Goal: Obtain resource: Obtain resource

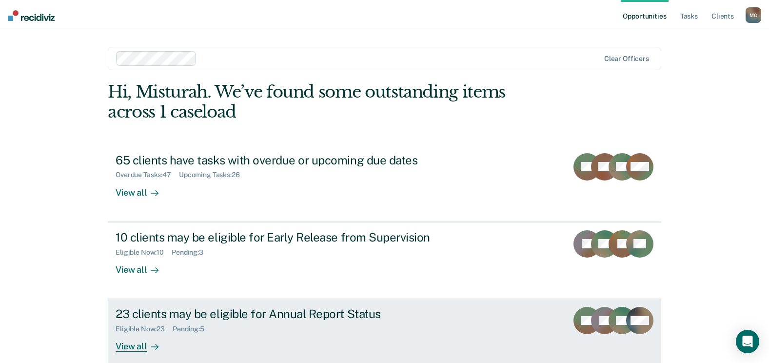
click at [267, 313] on div "23 clients may be eligible for Annual Report Status" at bounding box center [287, 314] width 342 height 14
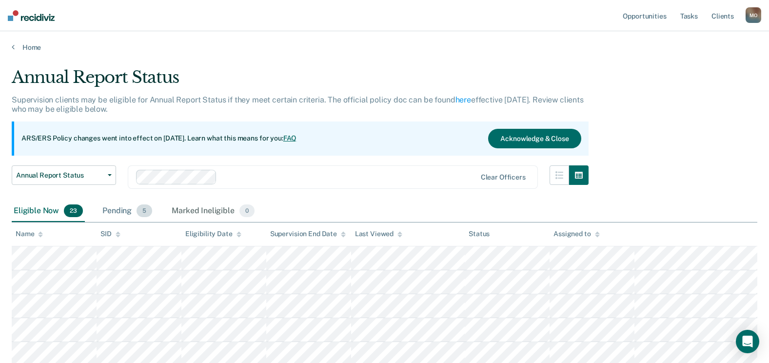
click at [129, 211] on div "Pending 5" at bounding box center [127, 210] width 54 height 21
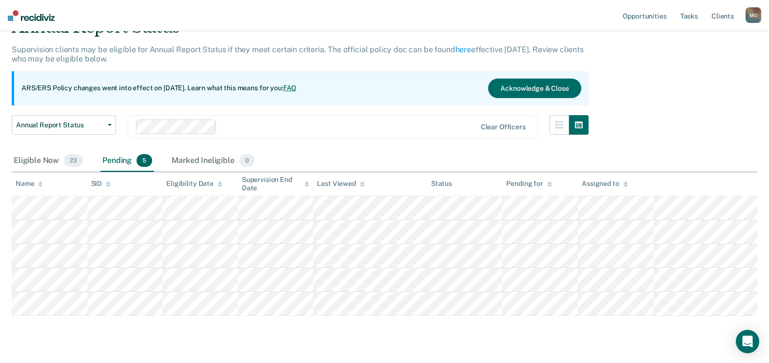
scroll to position [73, 0]
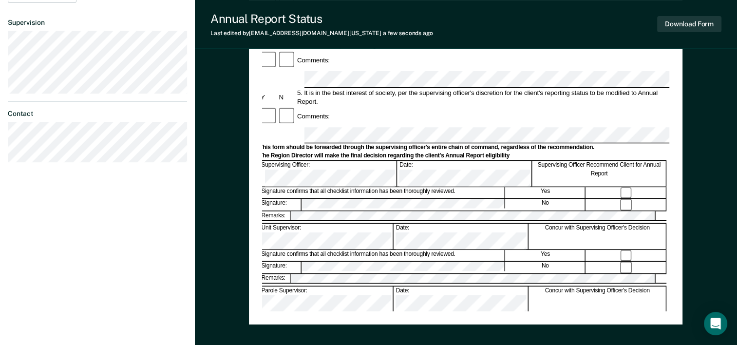
scroll to position [341, 0]
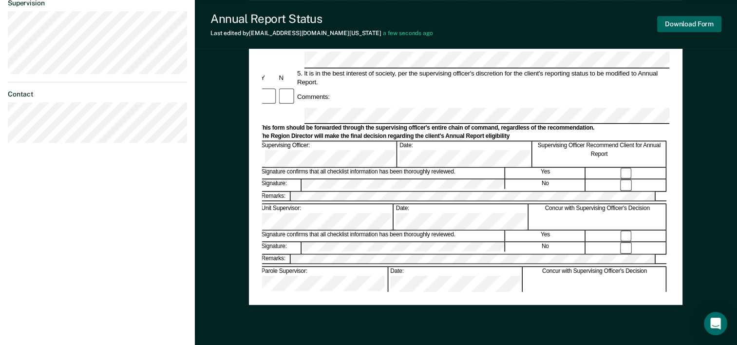
click at [707, 23] on button "Download Form" at bounding box center [690, 24] width 64 height 16
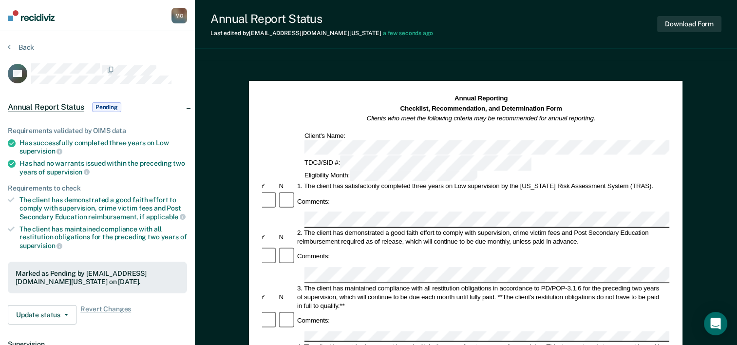
scroll to position [114, 0]
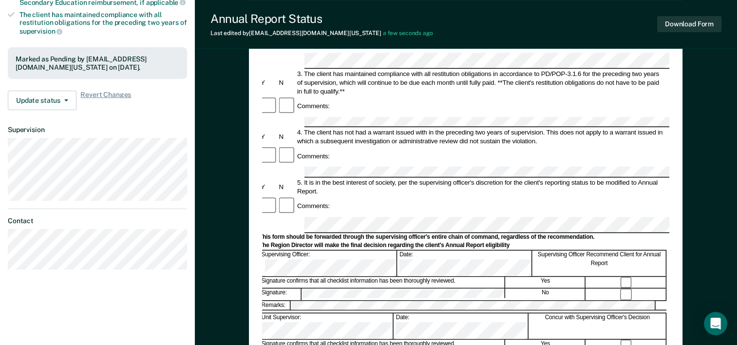
scroll to position [227, 0]
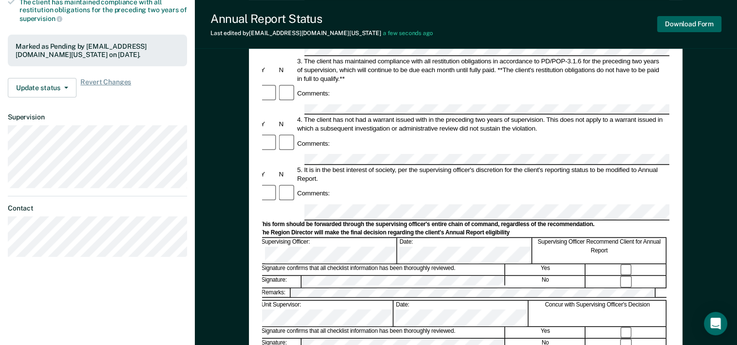
click at [687, 24] on button "Download Form" at bounding box center [690, 24] width 64 height 16
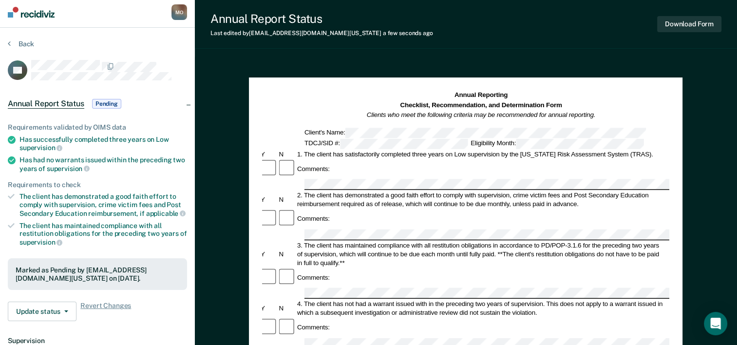
scroll to position [0, 0]
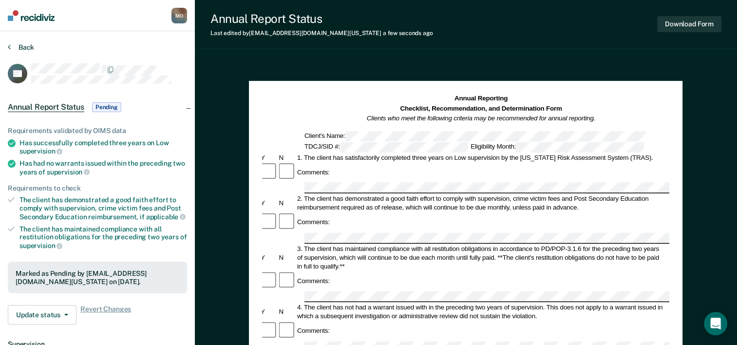
click at [23, 45] on button "Back" at bounding box center [21, 47] width 26 height 9
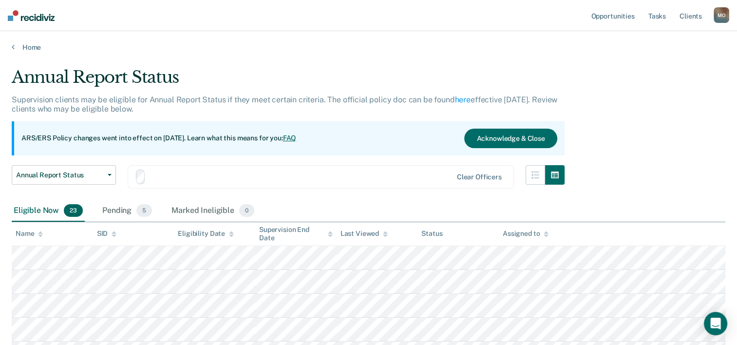
scroll to position [58, 0]
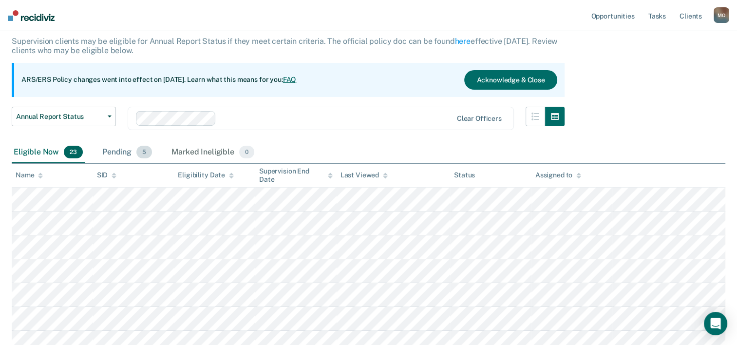
click at [118, 155] on div "Pending 5" at bounding box center [127, 152] width 54 height 21
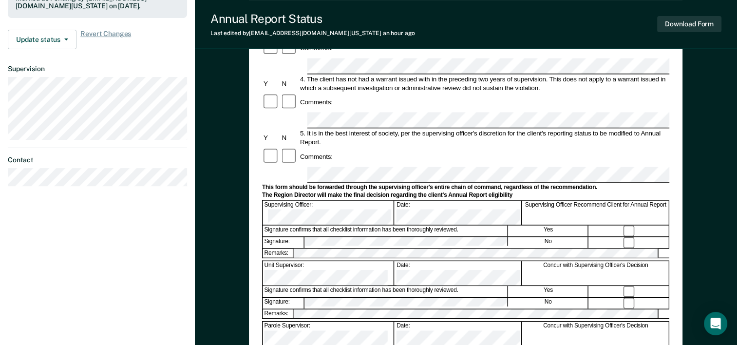
scroll to position [263, 0]
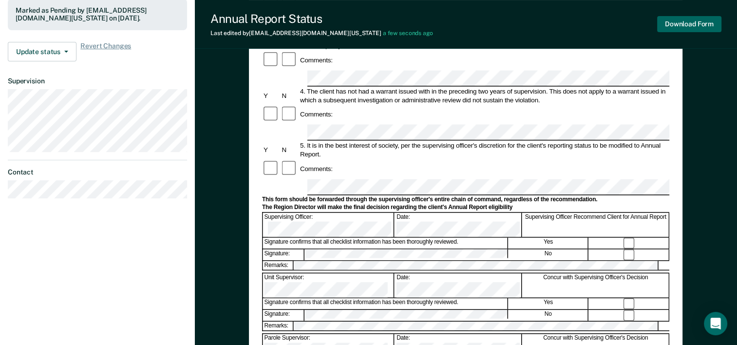
click at [679, 28] on button "Download Form" at bounding box center [690, 24] width 64 height 16
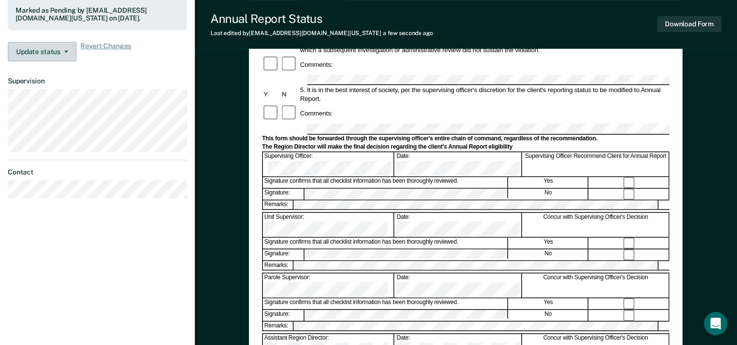
scroll to position [36, 0]
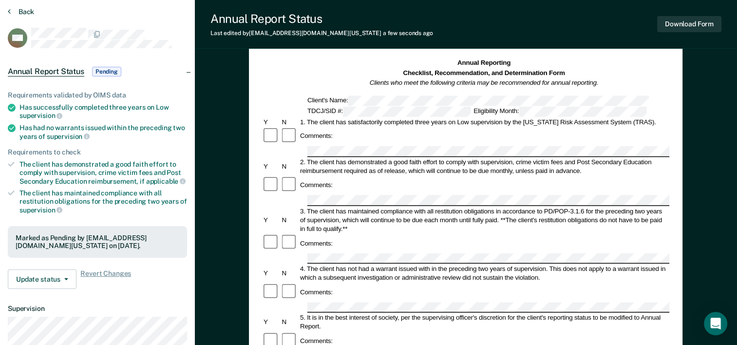
click at [25, 12] on button "Back" at bounding box center [21, 11] width 26 height 9
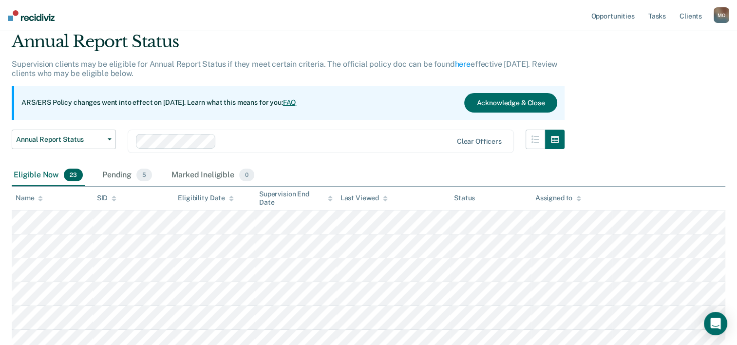
scroll to position [58, 0]
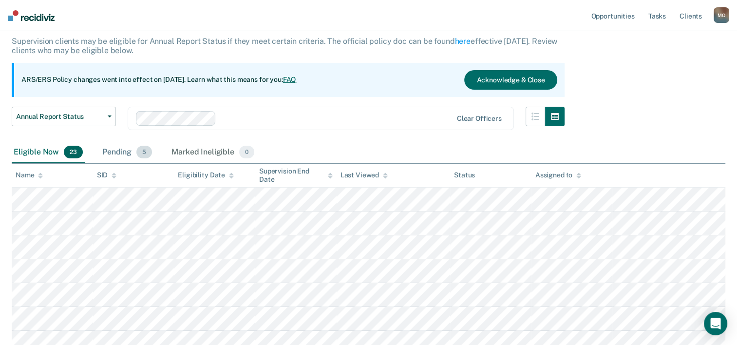
click at [120, 155] on div "Pending 5" at bounding box center [127, 152] width 54 height 21
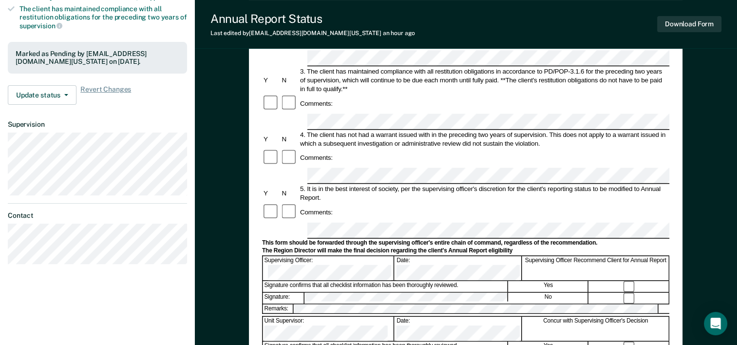
scroll to position [227, 0]
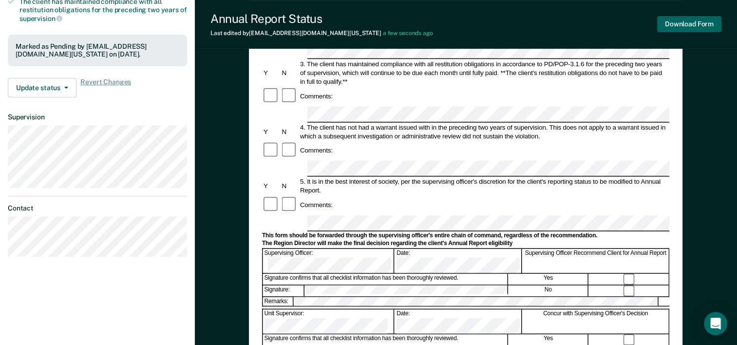
click at [679, 21] on button "Download Form" at bounding box center [690, 24] width 64 height 16
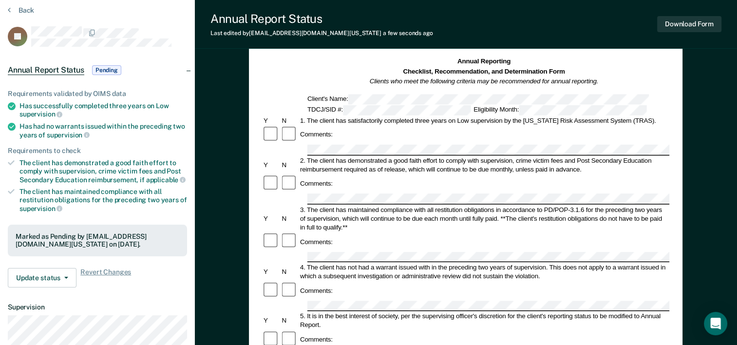
scroll to position [0, 0]
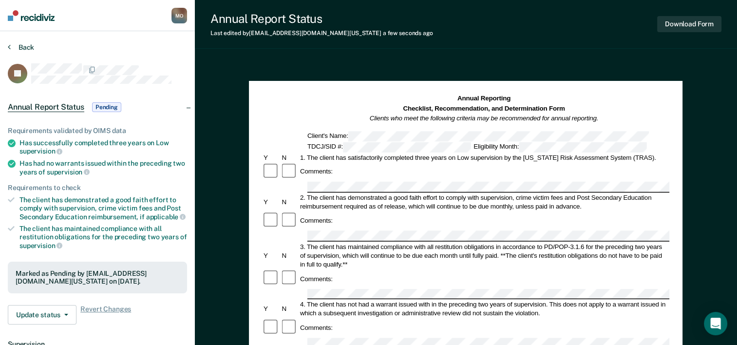
click at [24, 48] on button "Back" at bounding box center [21, 47] width 26 height 9
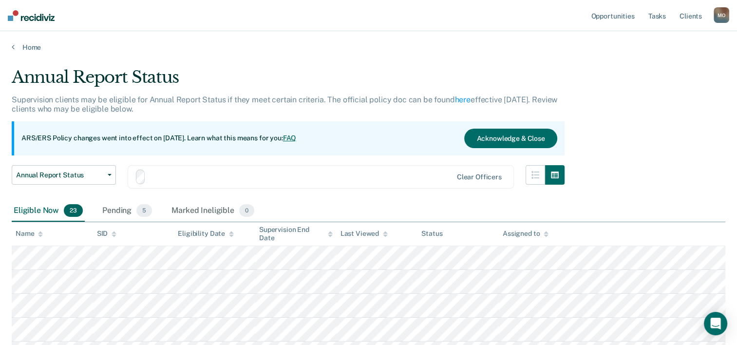
scroll to position [58, 0]
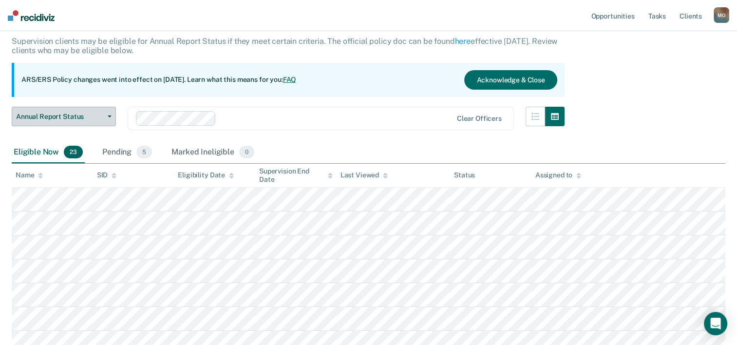
click at [74, 122] on button "Annual Report Status" at bounding box center [64, 116] width 104 height 19
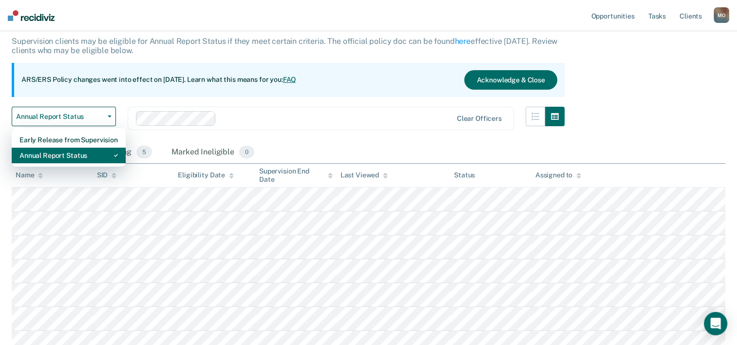
click at [50, 150] on div "Annual Report Status" at bounding box center [68, 156] width 98 height 16
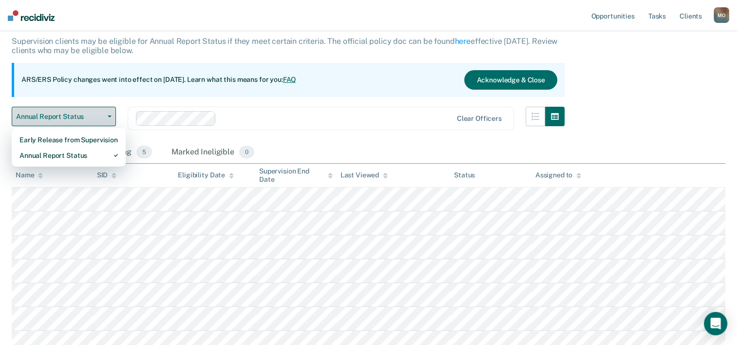
scroll to position [0, 0]
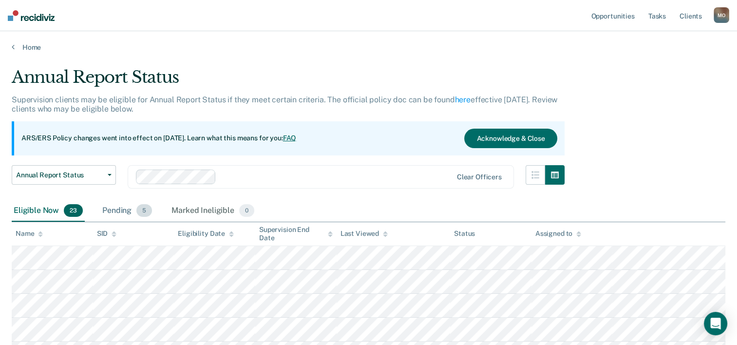
click at [113, 209] on div "Pending 5" at bounding box center [127, 210] width 54 height 21
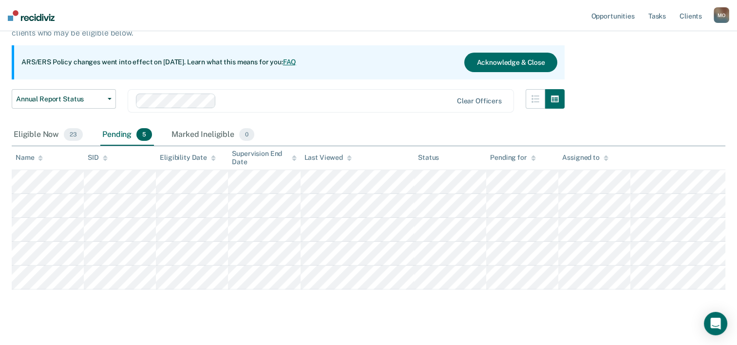
scroll to position [90, 0]
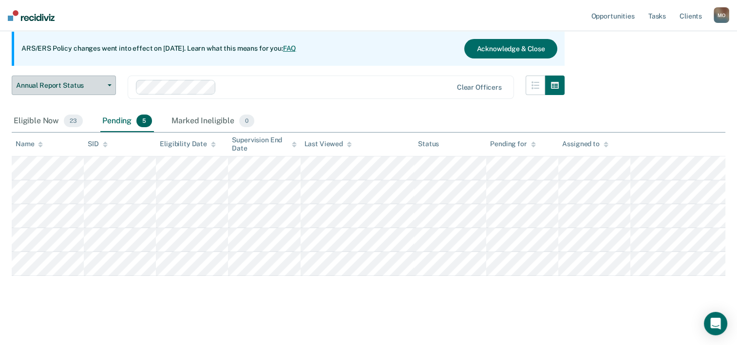
click at [102, 88] on span "Annual Report Status" at bounding box center [60, 85] width 88 height 8
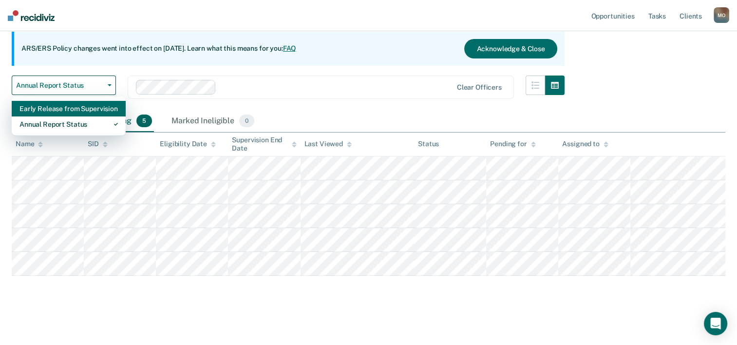
drag, startPoint x: 51, startPoint y: 127, endPoint x: 51, endPoint y: 112, distance: 15.1
click at [51, 112] on div "Early Release from Supervision Annual Report Status" at bounding box center [69, 116] width 114 height 39
click at [51, 112] on div "Early Release from Supervision" at bounding box center [68, 109] width 98 height 16
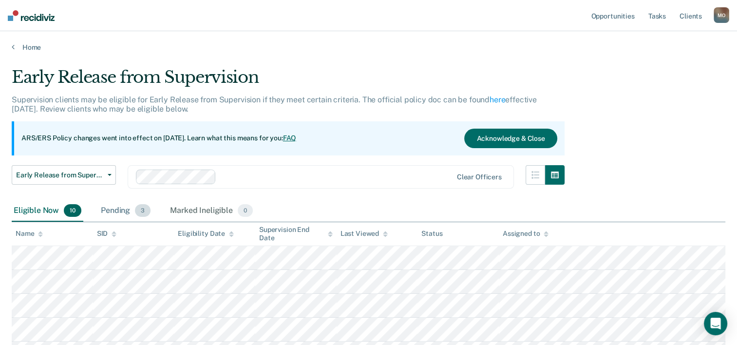
click at [120, 213] on div "Pending 3" at bounding box center [126, 210] width 54 height 21
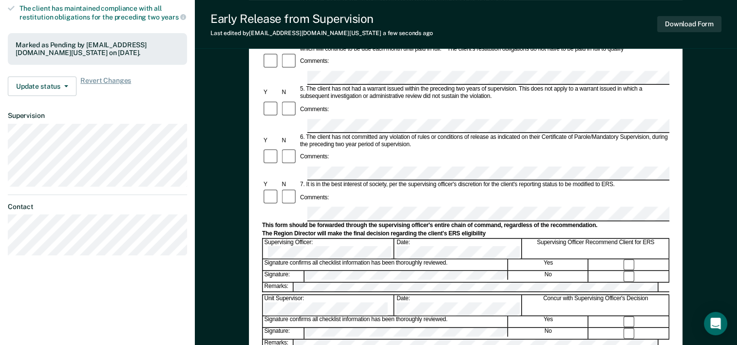
scroll to position [377, 0]
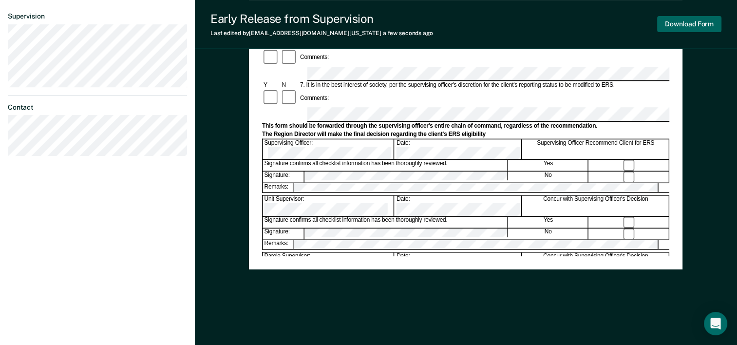
click at [684, 28] on button "Download Form" at bounding box center [690, 24] width 64 height 16
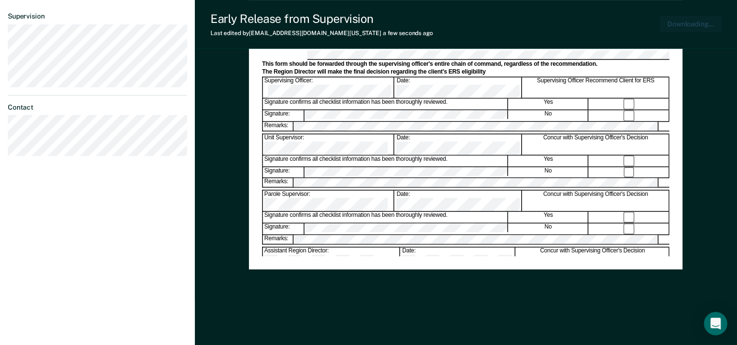
scroll to position [0, 0]
